Goal: Transaction & Acquisition: Obtain resource

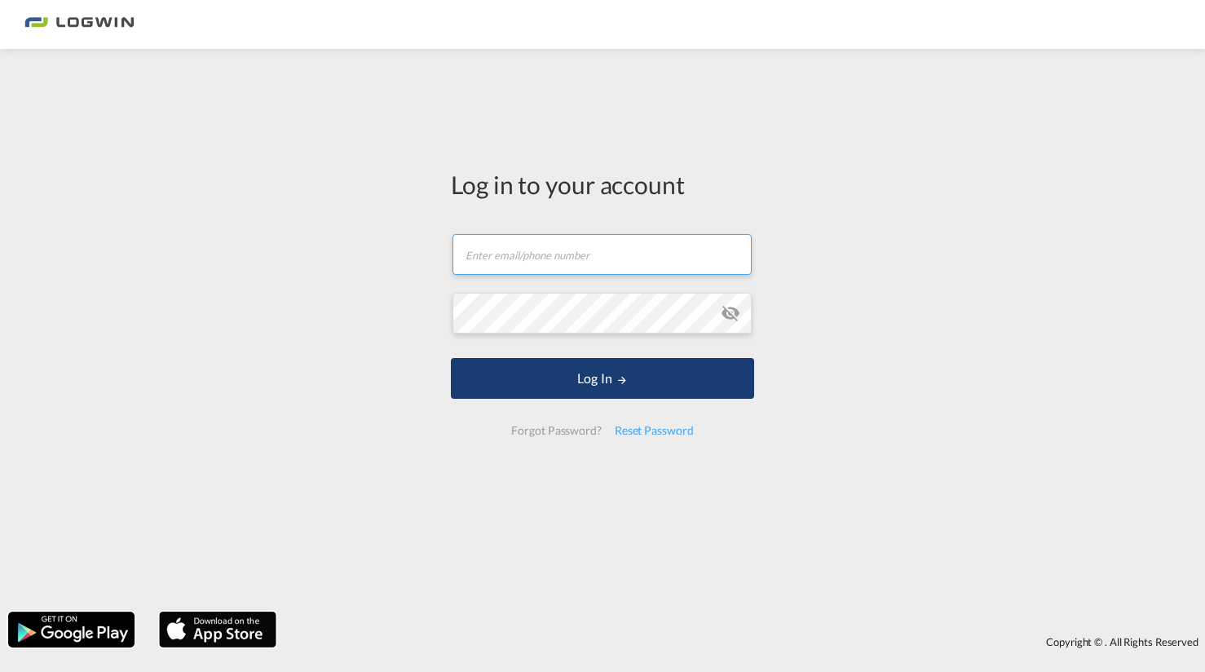
type input "[PERSON_NAME][EMAIL_ADDRESS][PERSON_NAME][DOMAIN_NAME]"
click at [572, 380] on button "Log In" at bounding box center [602, 378] width 303 height 41
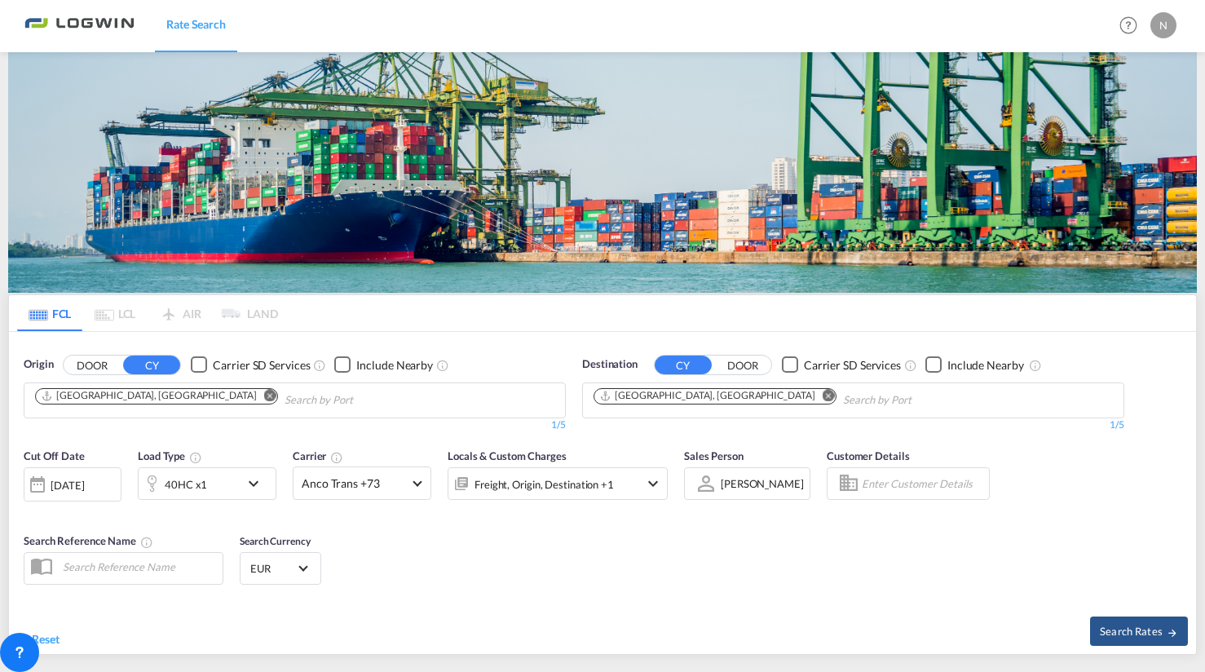
click at [264, 389] on md-icon "Remove" at bounding box center [270, 395] width 12 height 12
click at [146, 387] on input "Chips input." at bounding box center [112, 400] width 155 height 26
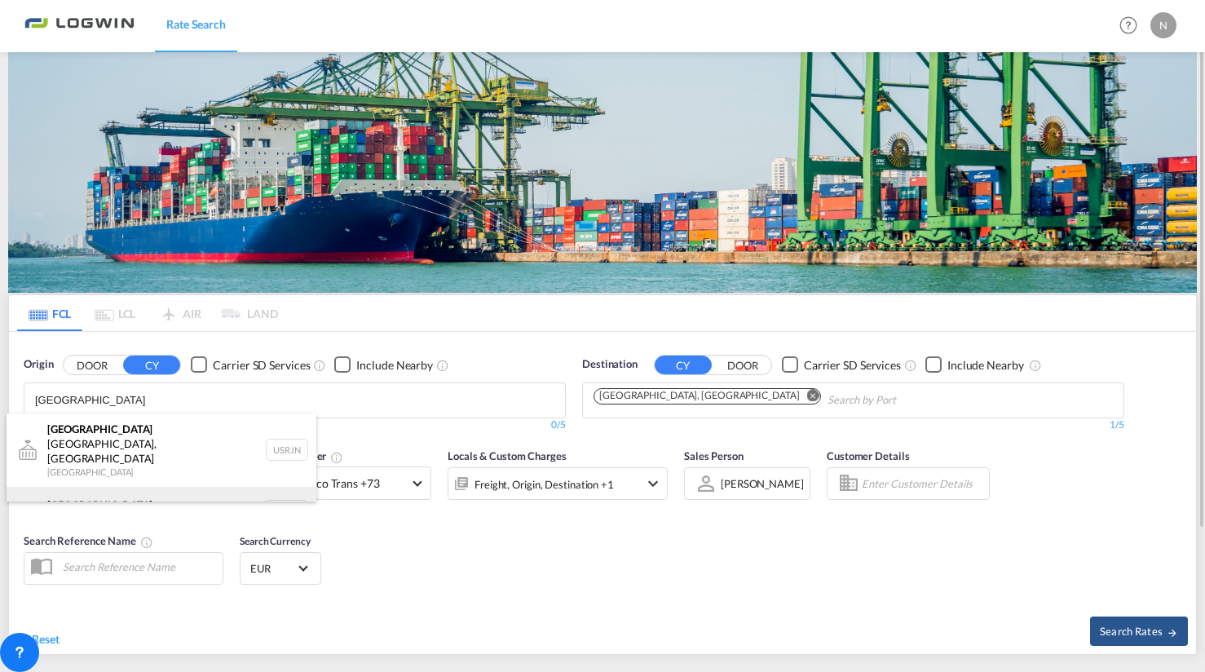
type input "[GEOGRAPHIC_DATA]"
click at [95, 490] on div "[GEOGRAPHIC_DATA] [GEOGRAPHIC_DATA] NLRTM" at bounding box center [162, 511] width 310 height 49
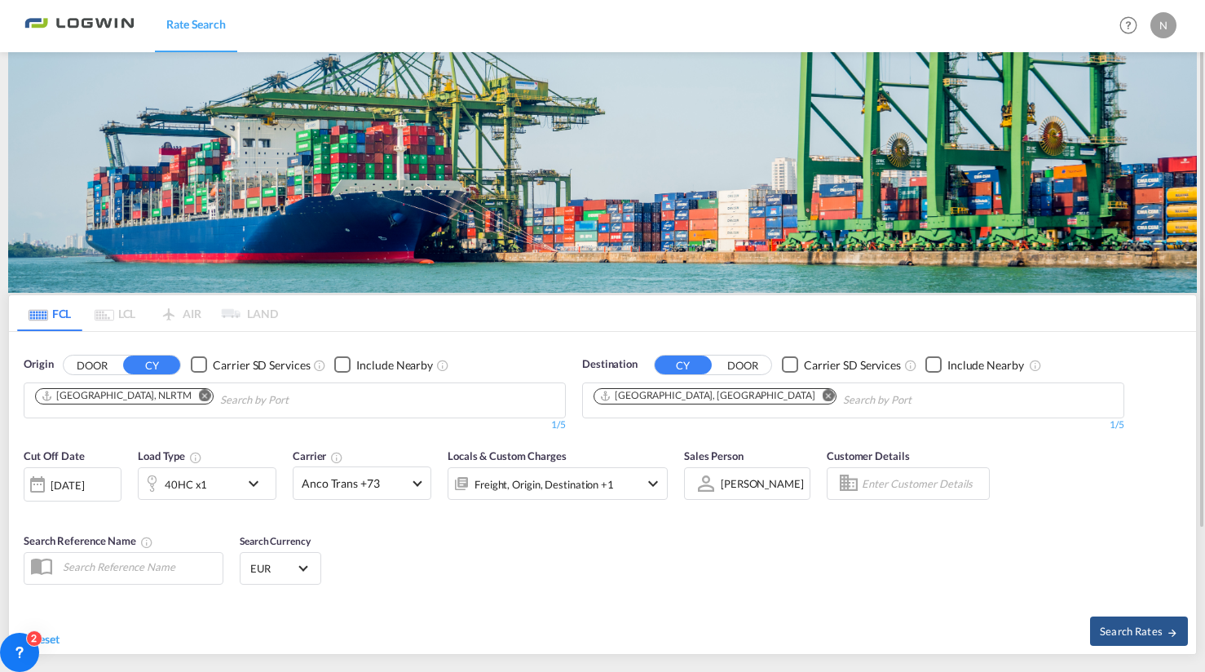
click at [823, 390] on md-icon "Remove" at bounding box center [829, 395] width 12 height 12
type input "p"
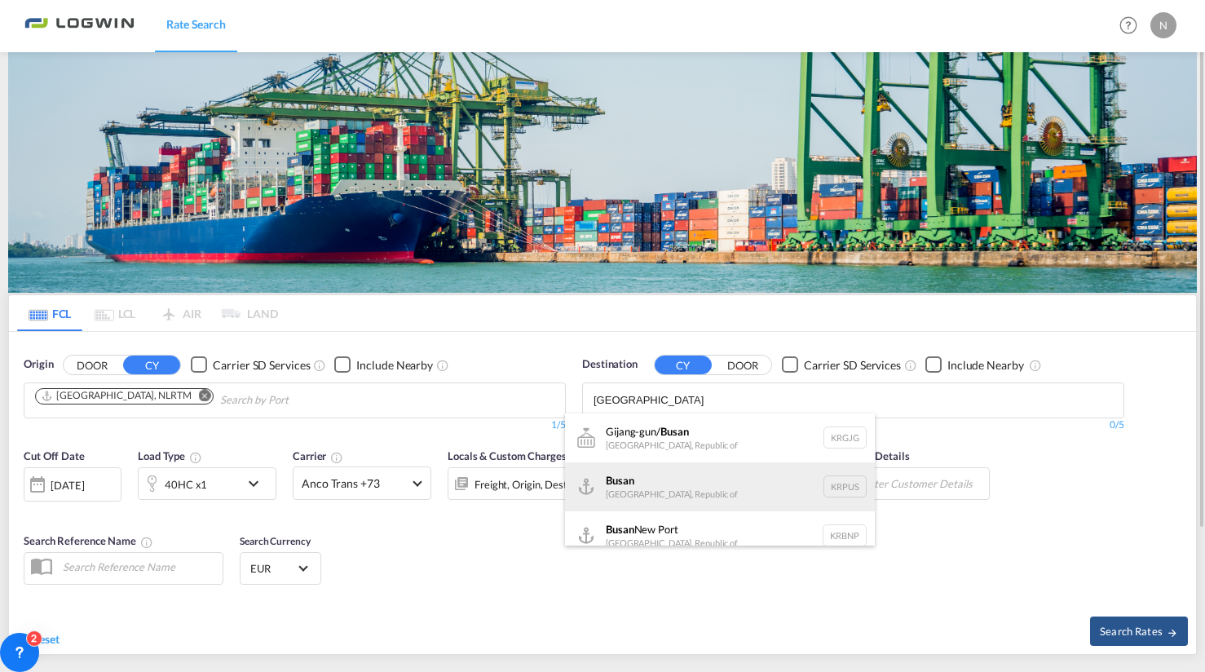
type input "[GEOGRAPHIC_DATA]"
click at [707, 481] on div "Busan Korea, Republic of KRPUS" at bounding box center [720, 486] width 310 height 49
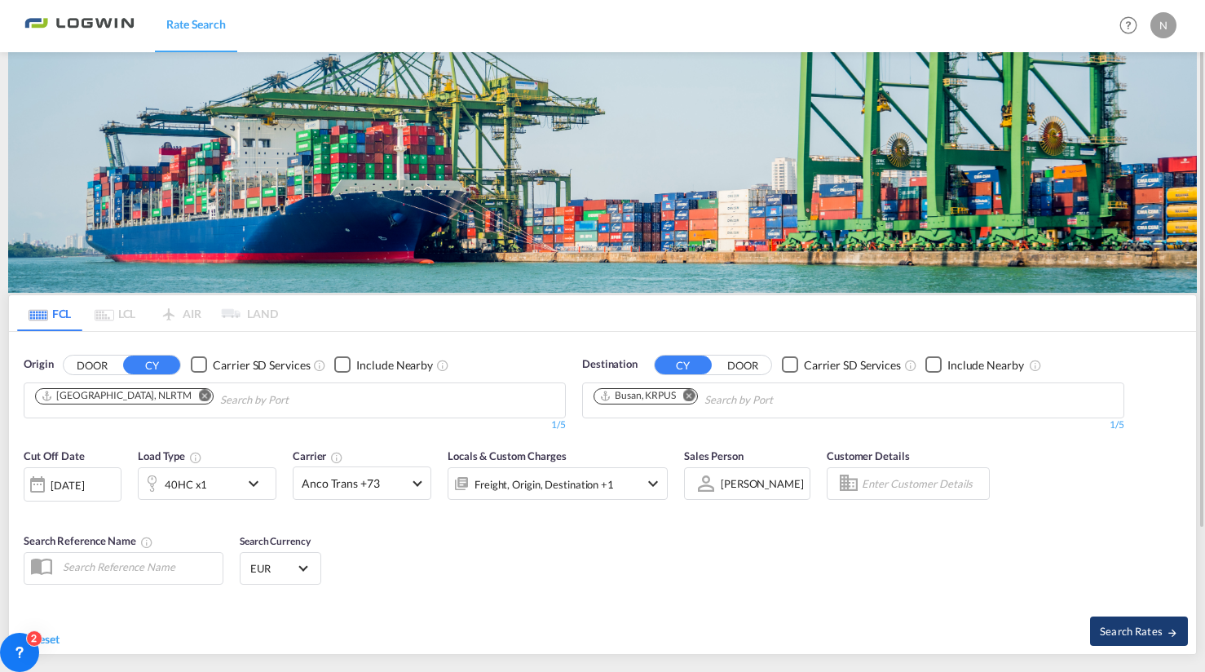
click at [1111, 633] on span "Search Rates" at bounding box center [1139, 631] width 78 height 13
type input "NLRTM to KRPUS / [DATE]"
